Goal: Check status: Check status

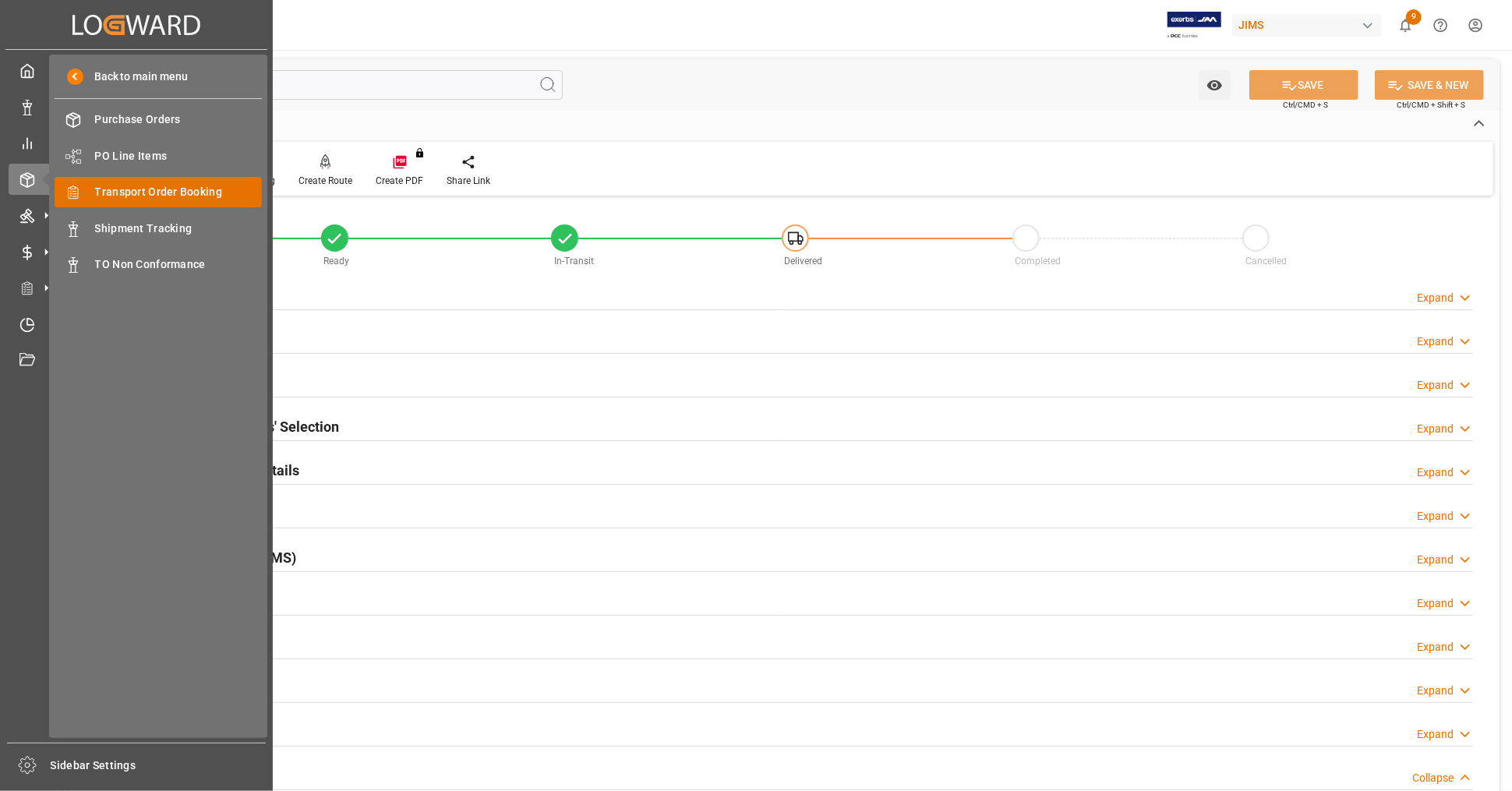
scroll to position [692, 0]
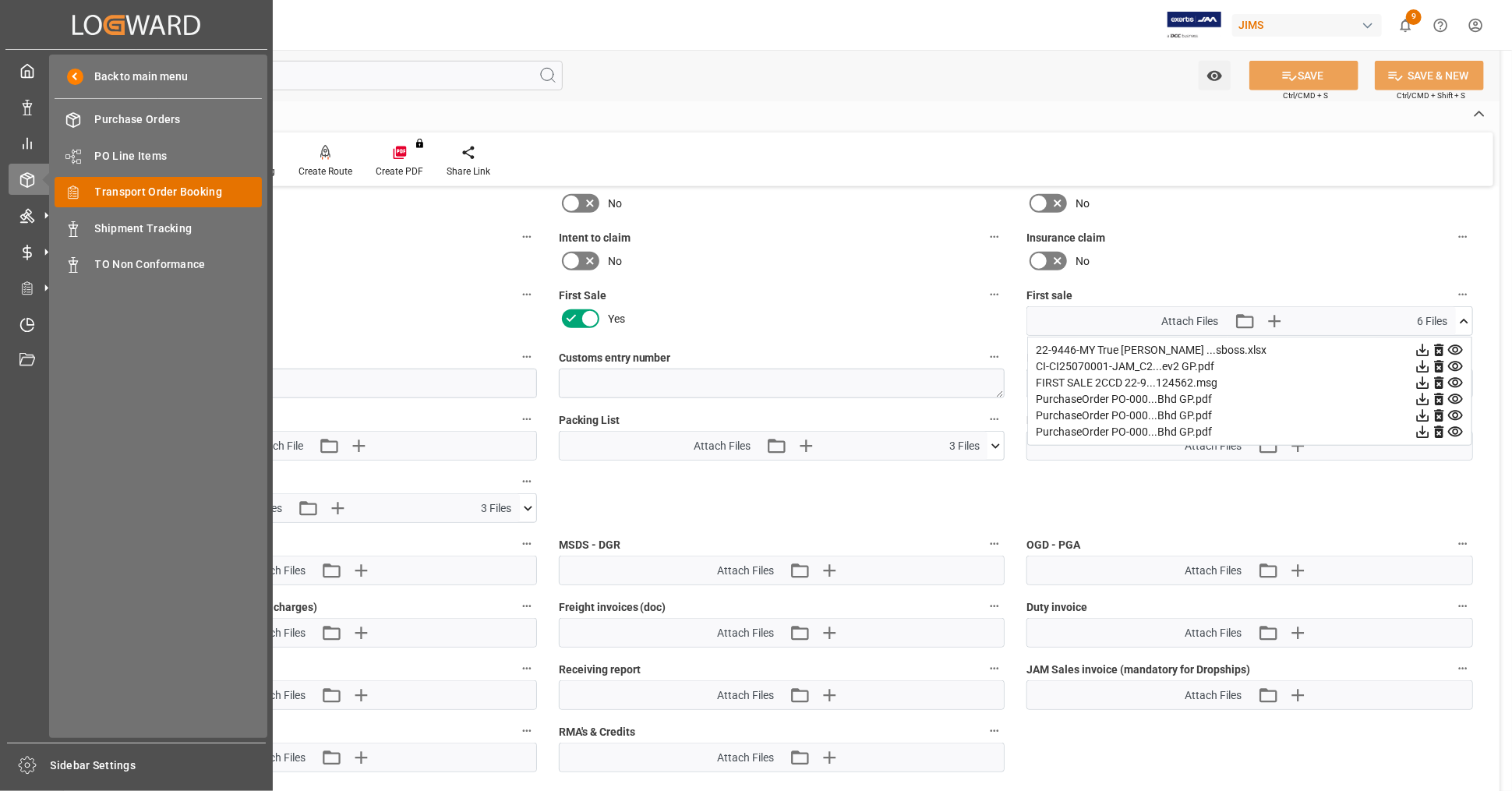
click at [189, 197] on span "Transport Order Booking" at bounding box center [178, 192] width 167 height 16
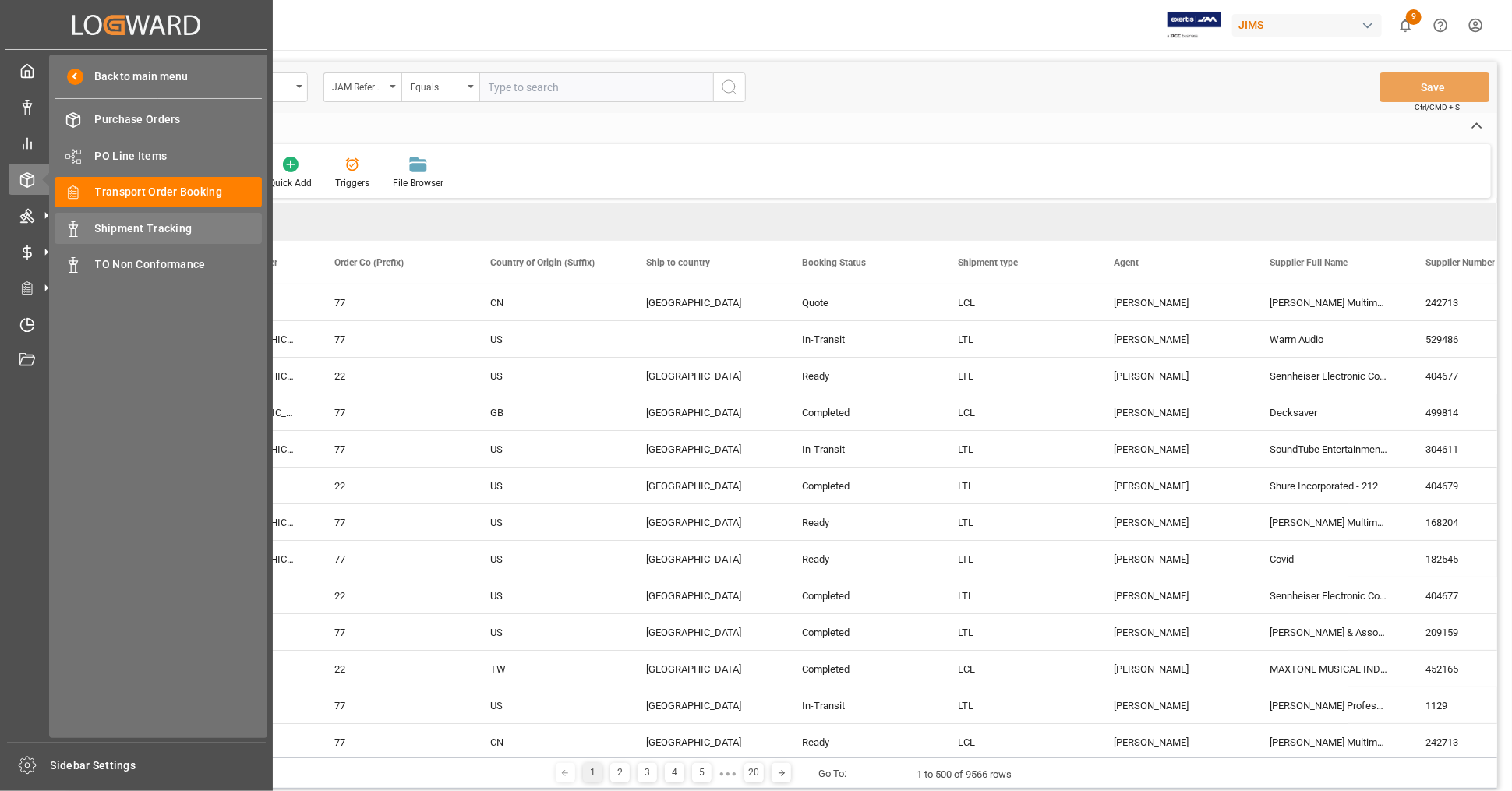
click at [188, 222] on span "Shipment Tracking" at bounding box center [178, 229] width 167 height 16
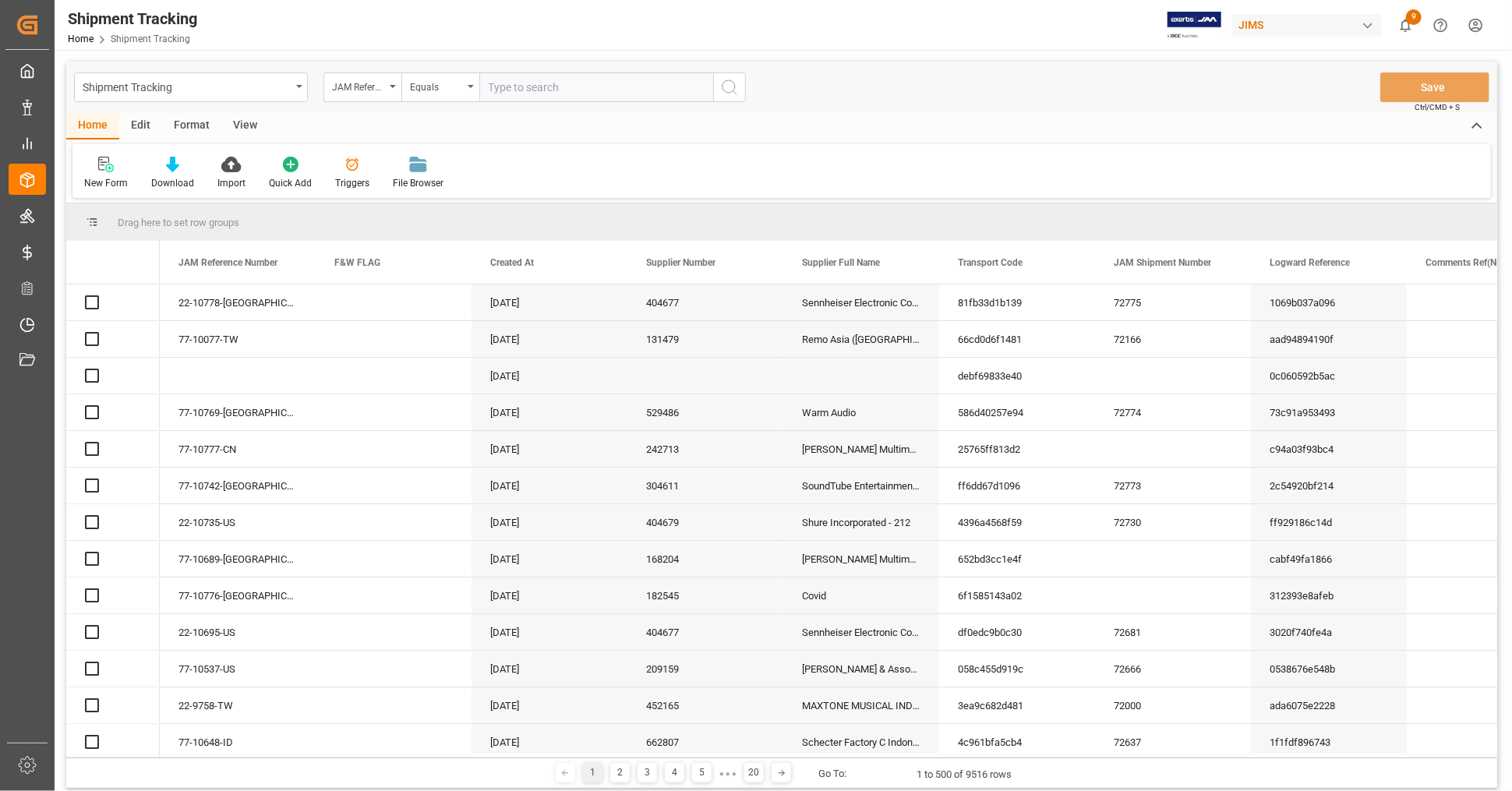
click at [552, 85] on input "text" at bounding box center [596, 87] width 234 height 29
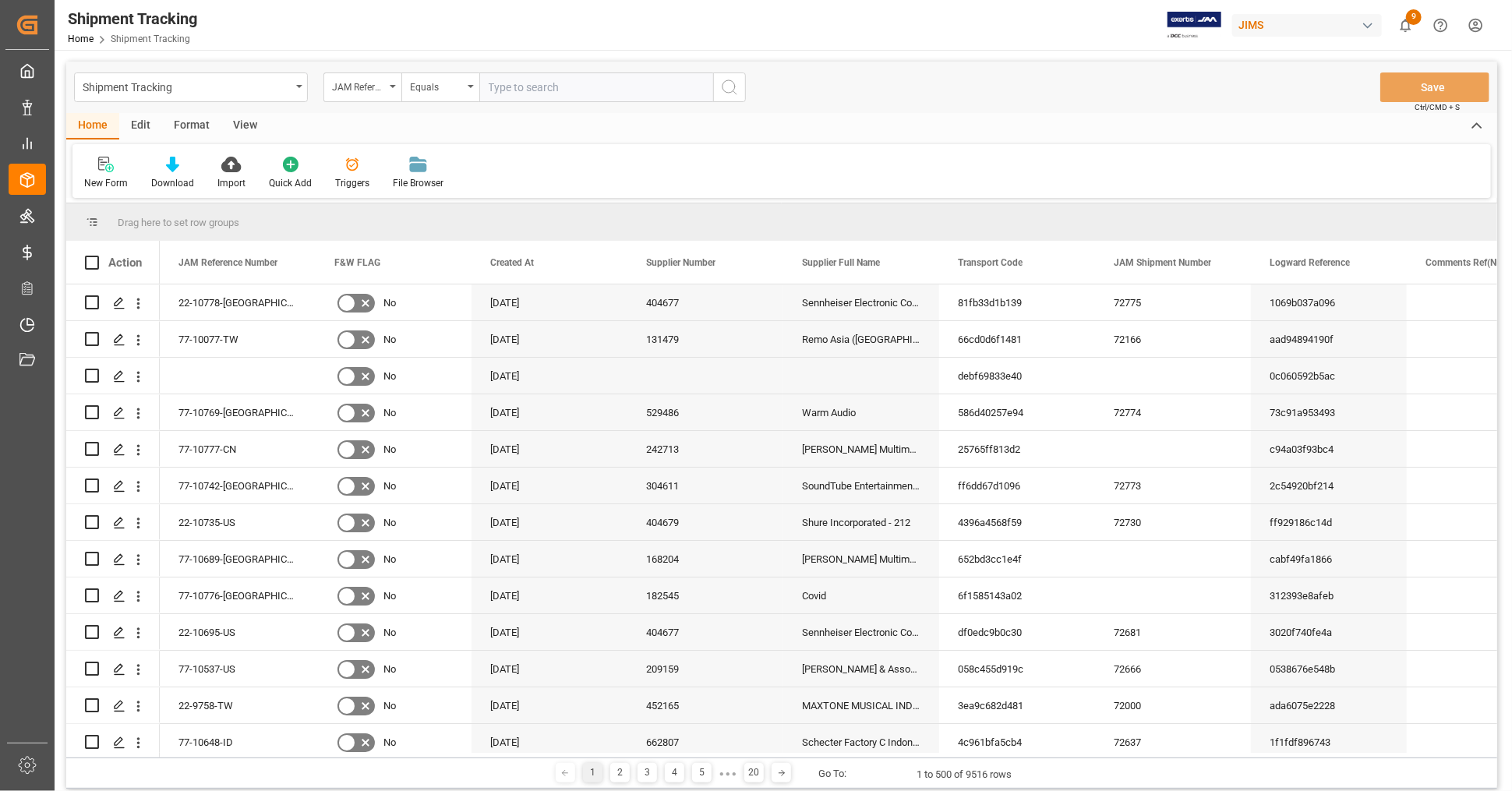
paste input "77-9389-[GEOGRAPHIC_DATA]"
type input "77-9389-[GEOGRAPHIC_DATA]"
click at [734, 86] on icon "search button" at bounding box center [729, 87] width 18 height 18
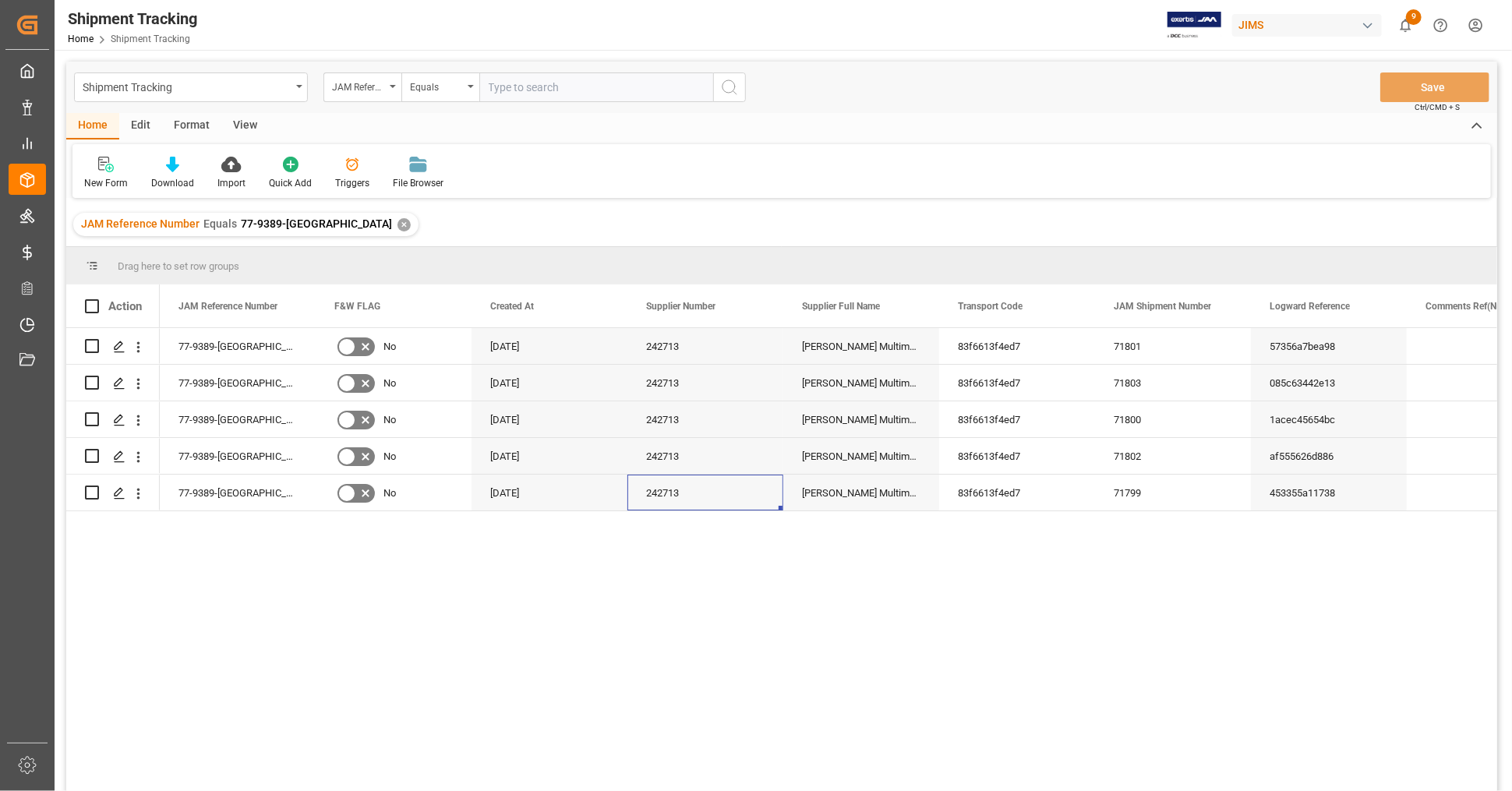
drag, startPoint x: 770, startPoint y: 482, endPoint x: 777, endPoint y: 545, distance: 63.4
click at [777, 545] on div "77-9389-CN No [DATE] 242713 [PERSON_NAME] Multimedia [GEOGRAPHIC_DATA] 83f6613f…" at bounding box center [829, 564] width 1337 height 473
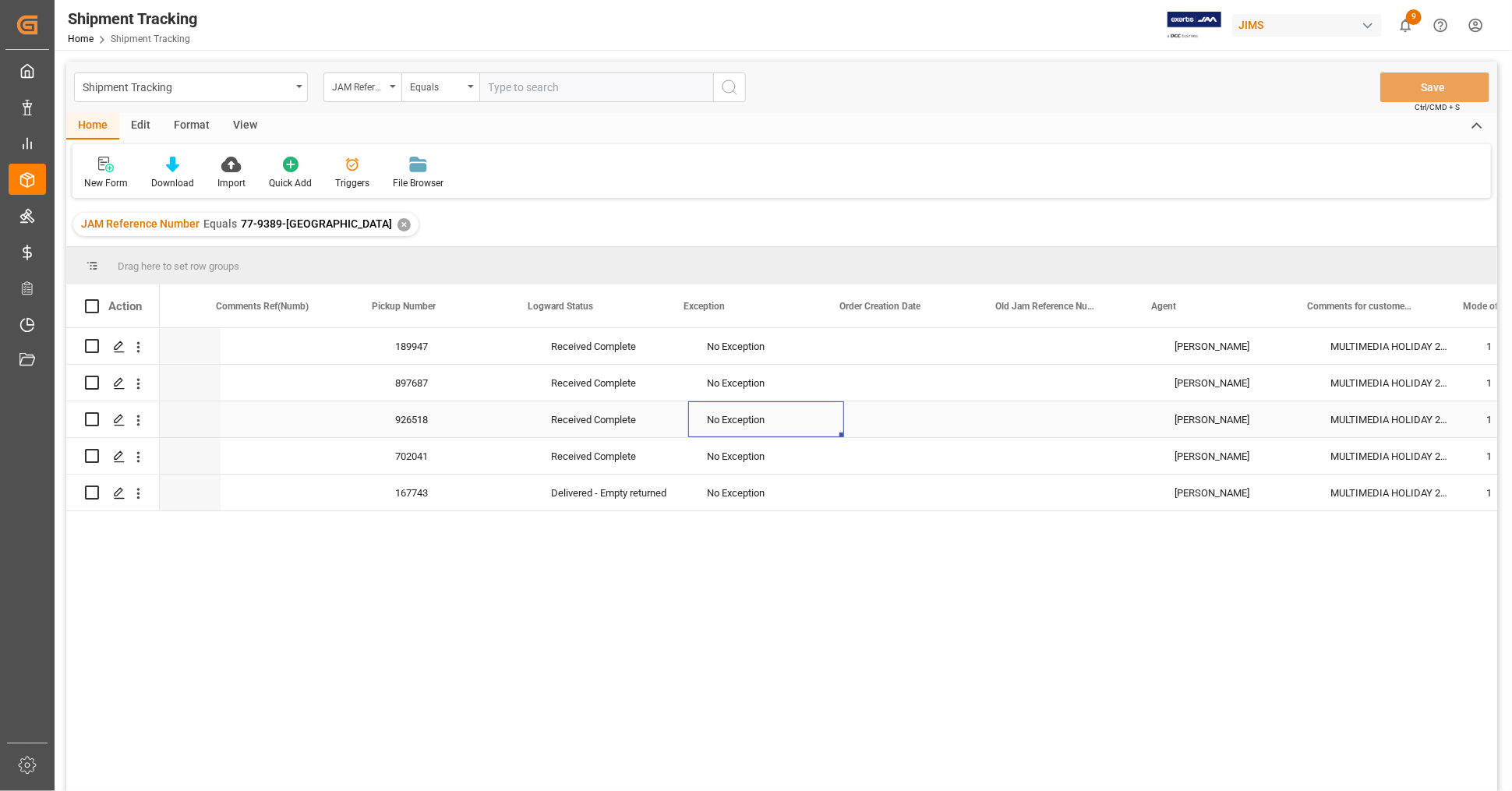
scroll to position [0, 1213]
